Goal: Find specific page/section: Find specific page/section

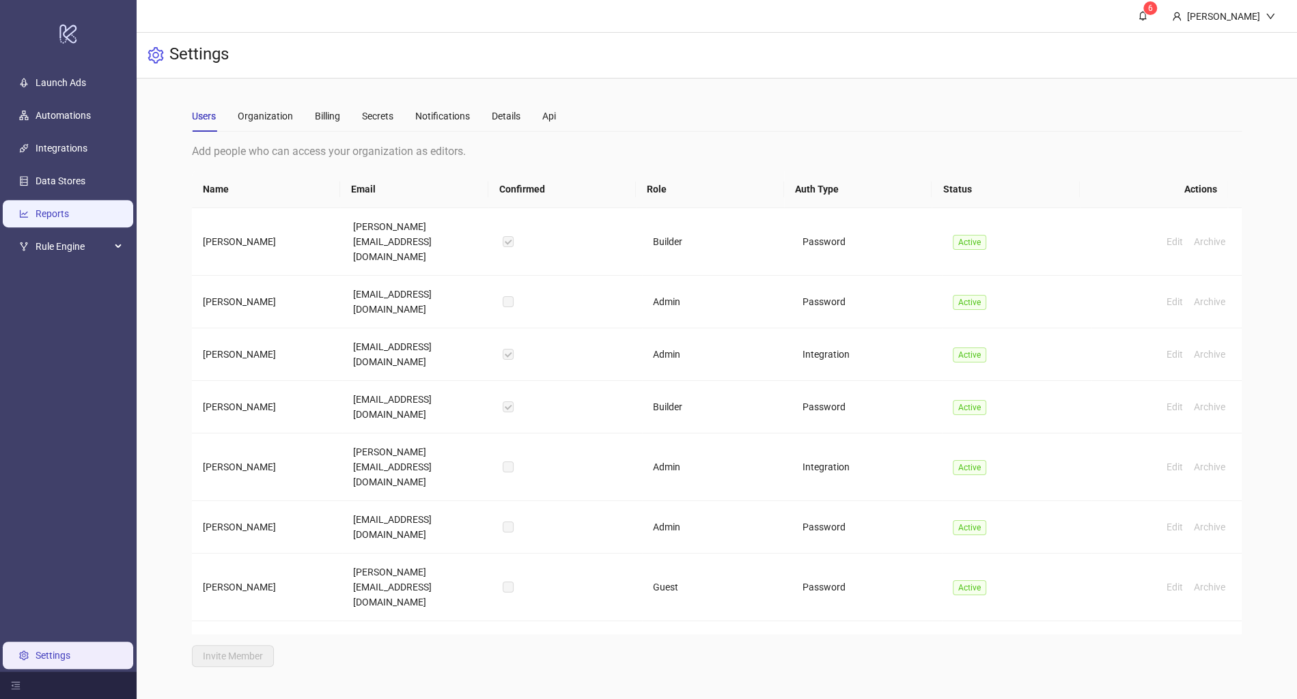
click at [61, 208] on link "Reports" at bounding box center [52, 213] width 33 height 11
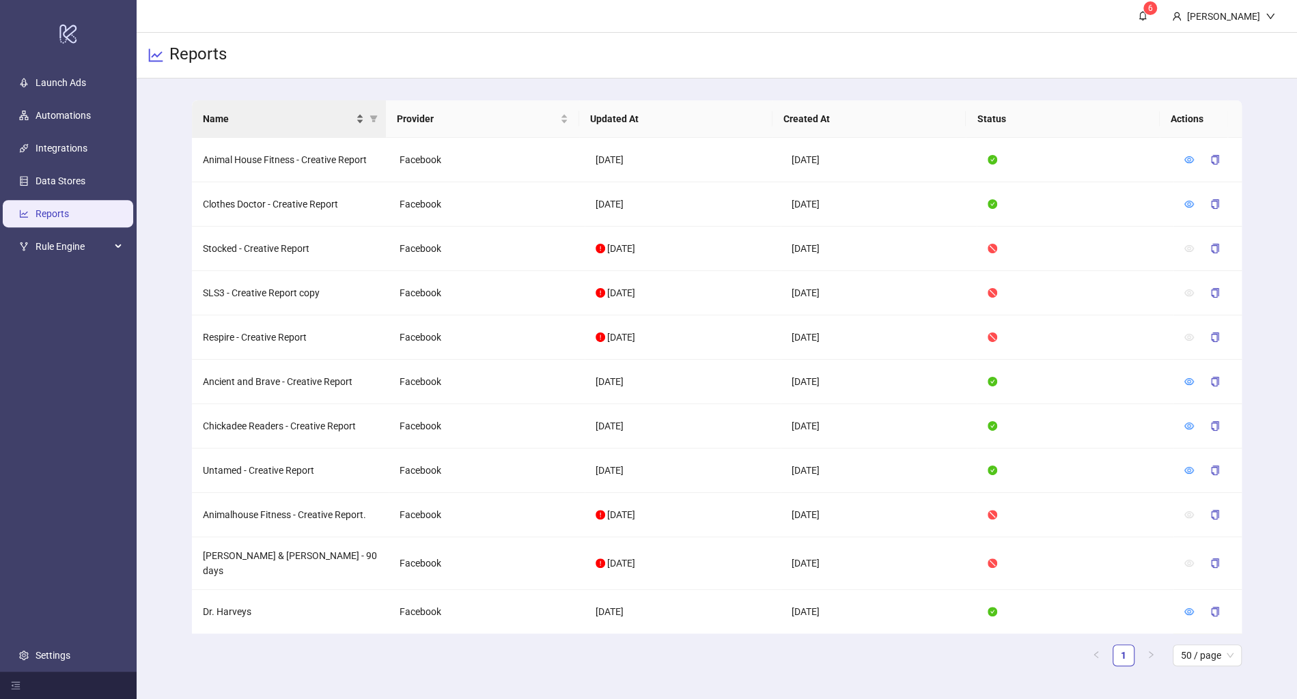
click at [287, 117] on span "Name" at bounding box center [278, 118] width 150 height 15
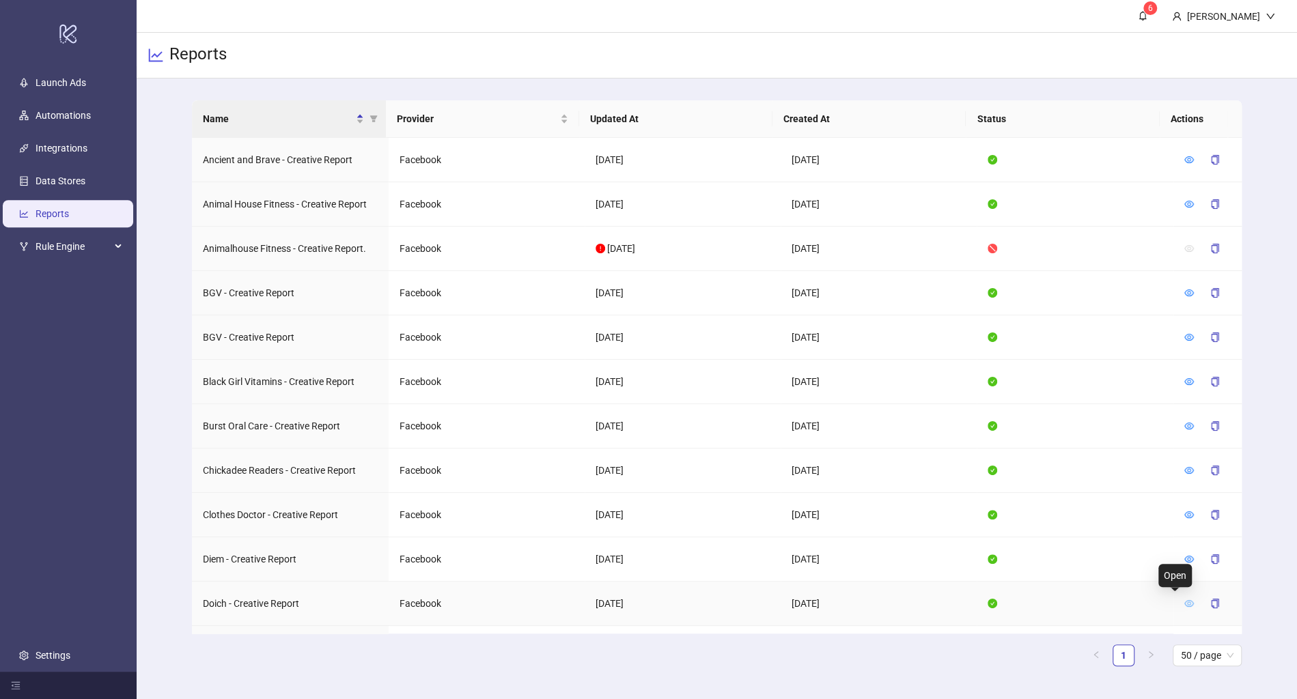
click at [1184, 600] on icon "eye" at bounding box center [1189, 604] width 10 height 10
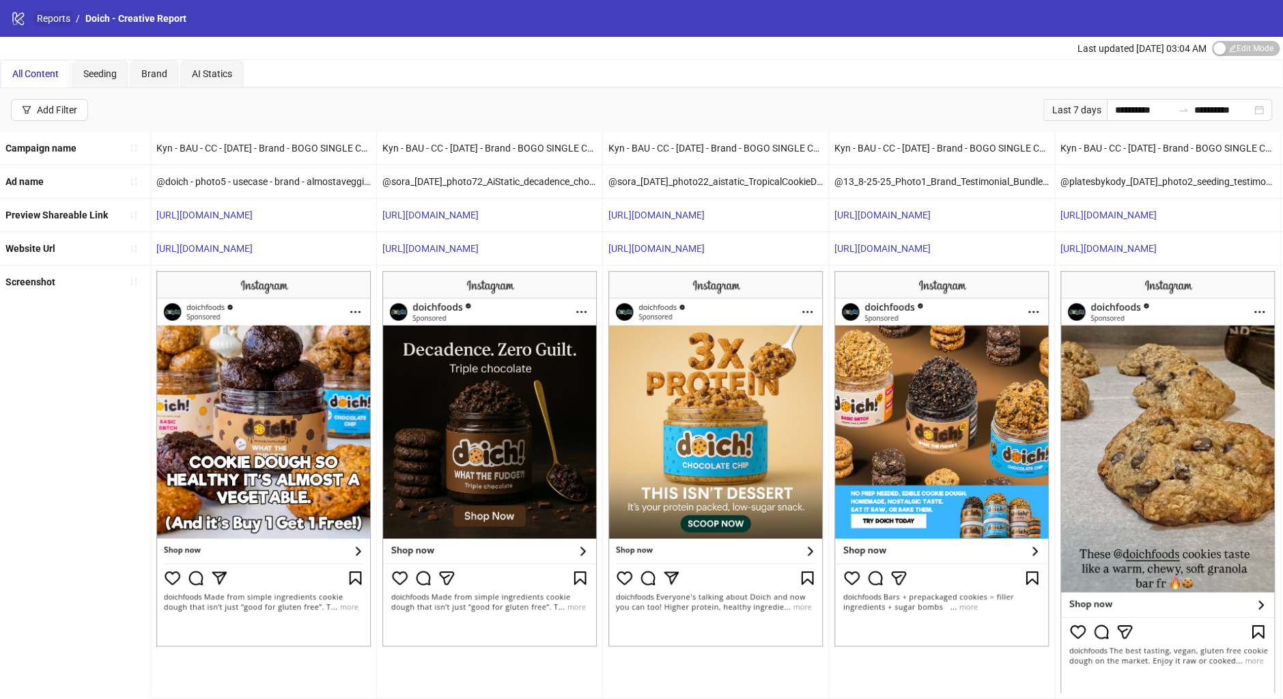
click at [53, 21] on link "Reports" at bounding box center [53, 18] width 39 height 15
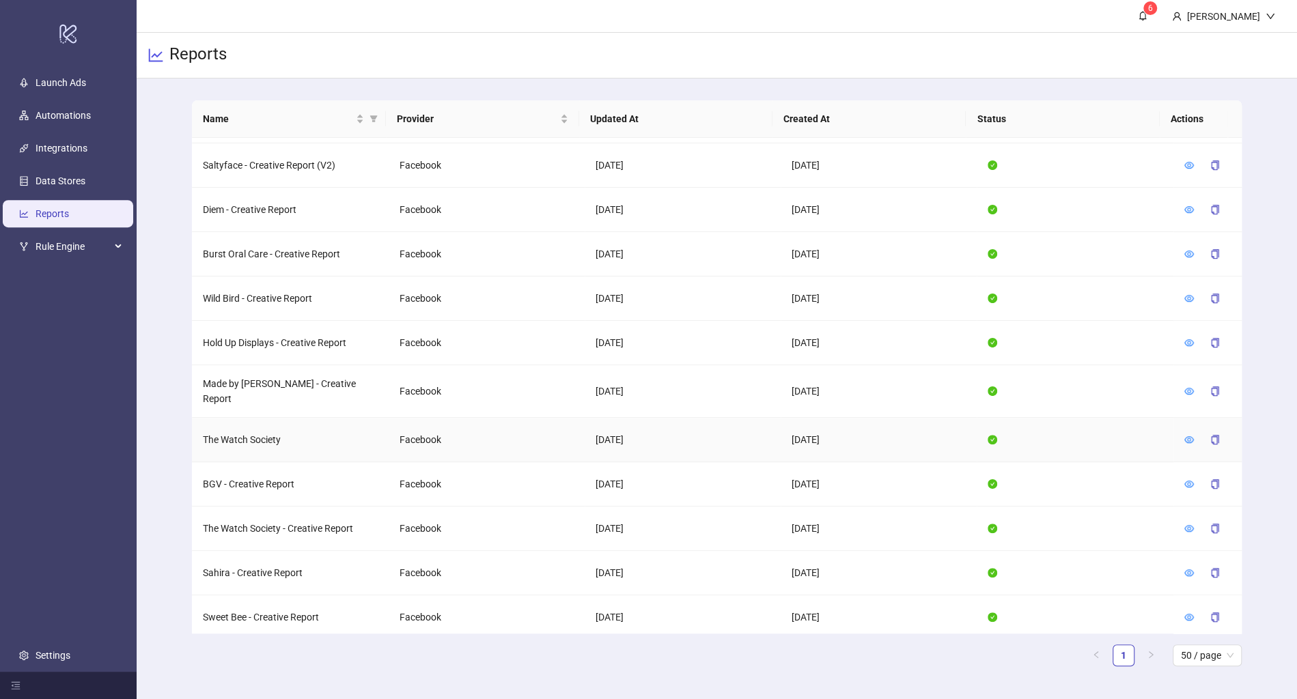
scroll to position [625, 0]
click at [1184, 611] on icon "eye" at bounding box center [1189, 616] width 10 height 10
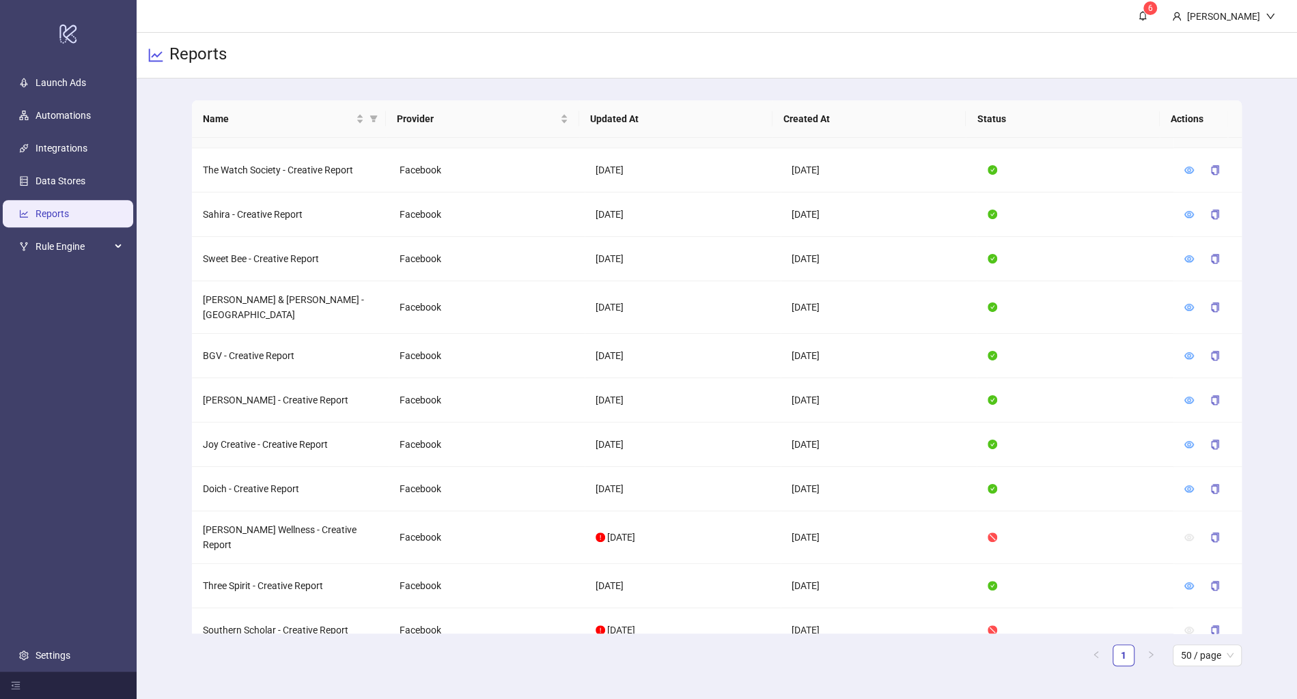
scroll to position [1138, 0]
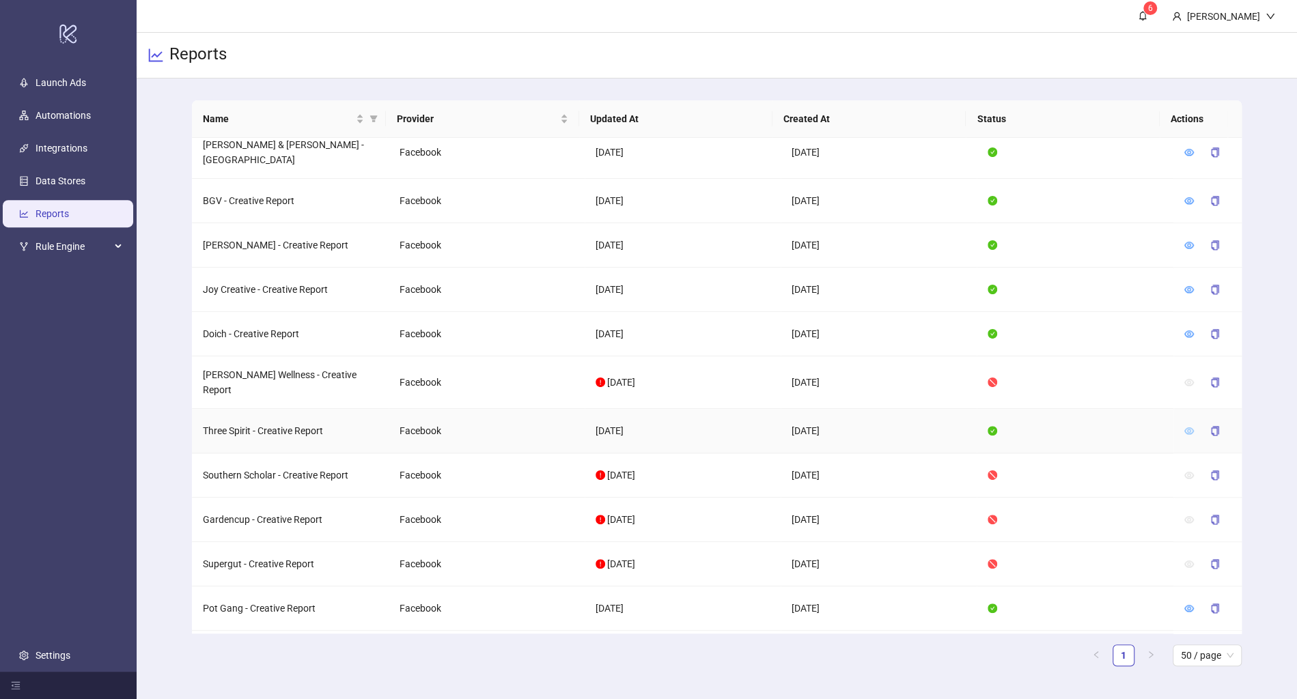
click at [1184, 427] on icon "eye" at bounding box center [1189, 430] width 10 height 7
